Goal: Task Accomplishment & Management: Complete application form

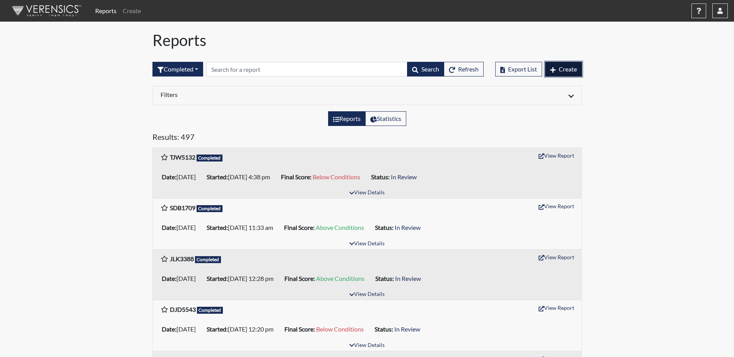
click at [565, 73] on button "Create" at bounding box center [563, 69] width 37 height 15
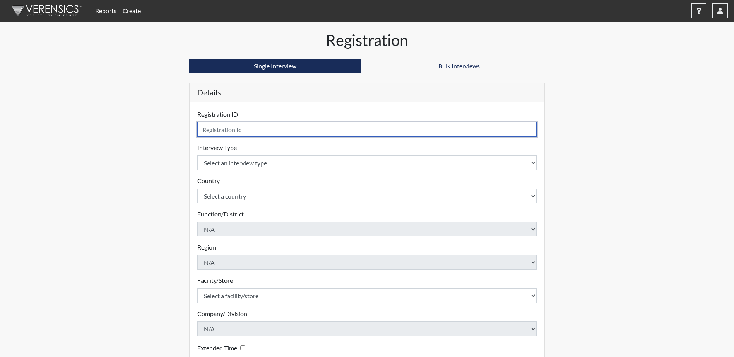
click at [244, 132] on input "text" at bounding box center [367, 129] width 340 height 15
type input "TTJ4349"
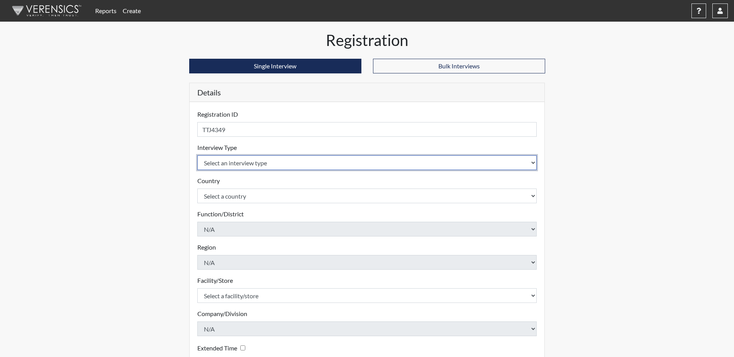
click at [297, 164] on select "Select an interview type Corrections Pre-Employment" at bounding box center [367, 162] width 340 height 15
select select "ff733e93-e1bf-11ea-9c9f-0eff0cf7eb8f"
click at [197, 155] on select "Select an interview type Corrections Pre-Employment" at bounding box center [367, 162] width 340 height 15
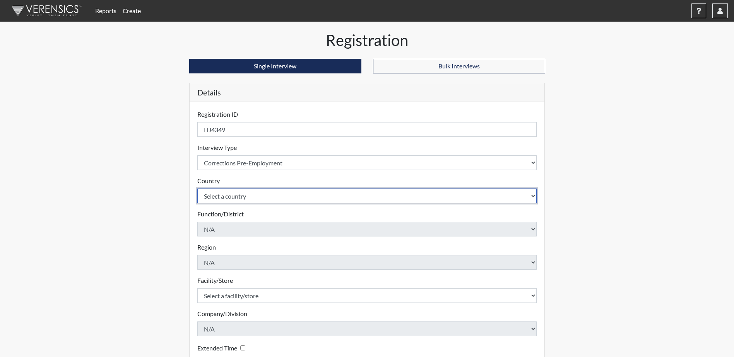
click at [264, 196] on select "Select a country [GEOGRAPHIC_DATA] [GEOGRAPHIC_DATA]" at bounding box center [367, 196] width 340 height 15
select select "united-states-of-[GEOGRAPHIC_DATA]"
click at [197, 189] on select "Select a country [GEOGRAPHIC_DATA] [GEOGRAPHIC_DATA]" at bounding box center [367, 196] width 340 height 15
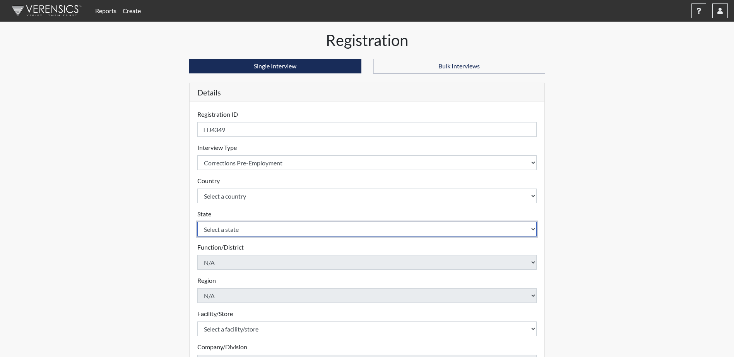
click at [261, 229] on select "Select a state [US_STATE] [US_STATE] [US_STATE] [US_STATE] [US_STATE] [US_STATE…" at bounding box center [367, 229] width 340 height 15
select select "GA"
click at [197, 222] on select "Select a state [US_STATE] [US_STATE] [US_STATE] [US_STATE] [US_STATE] [US_STATE…" at bounding box center [367, 229] width 340 height 15
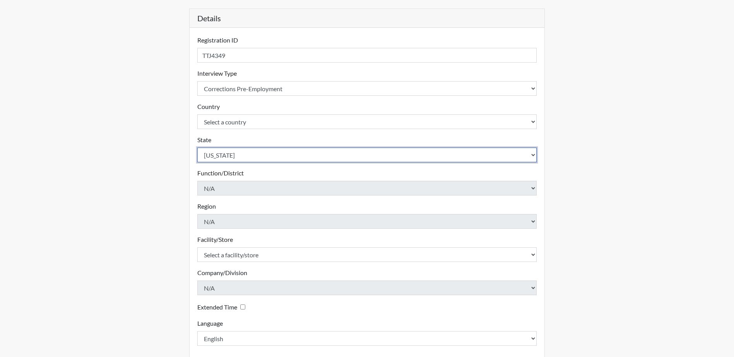
scroll to position [77, 0]
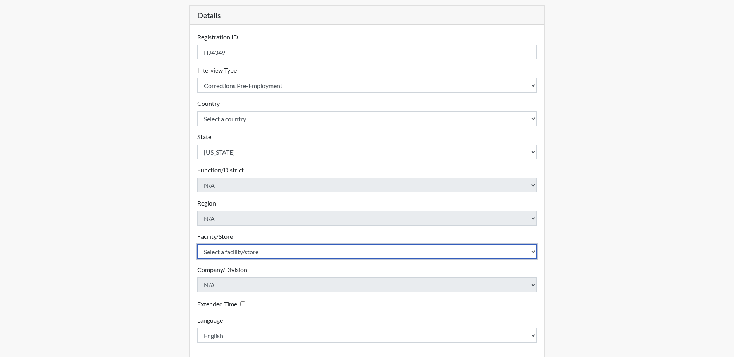
click at [274, 253] on select "Select a facility/store Valdosta SP" at bounding box center [367, 251] width 340 height 15
select select "96ac6cf4-fbd2-4878-b4f5-77d924e0624a"
click at [197, 244] on select "Select a facility/store Valdosta SP" at bounding box center [367, 251] width 340 height 15
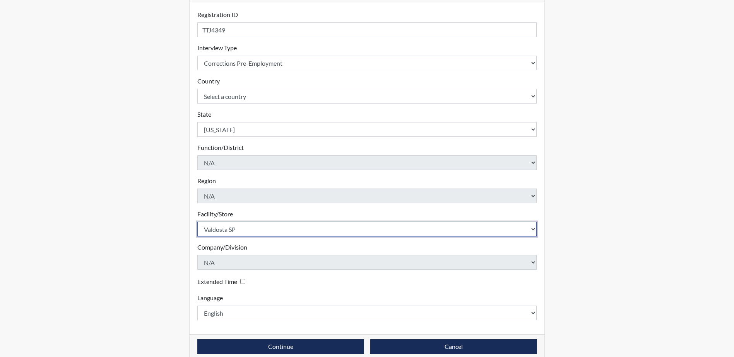
scroll to position [111, 0]
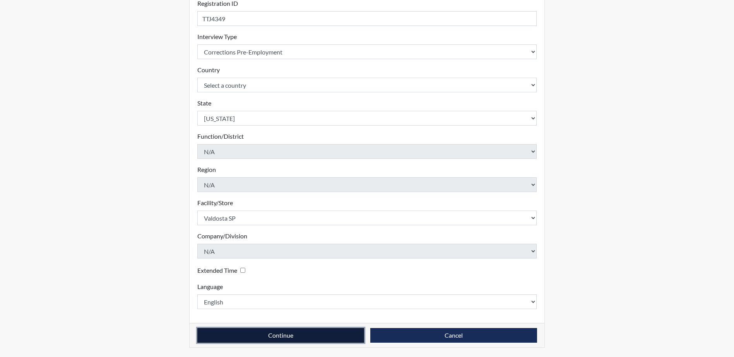
click at [283, 338] on button "Continue" at bounding box center [280, 335] width 167 height 15
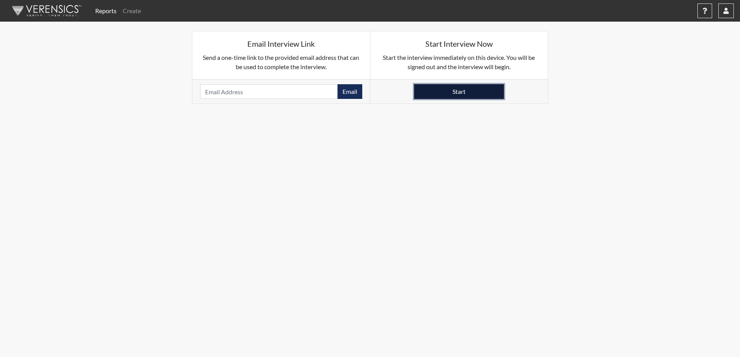
click at [453, 92] on button "Start" at bounding box center [459, 91] width 90 height 15
